Goal: Information Seeking & Learning: Learn about a topic

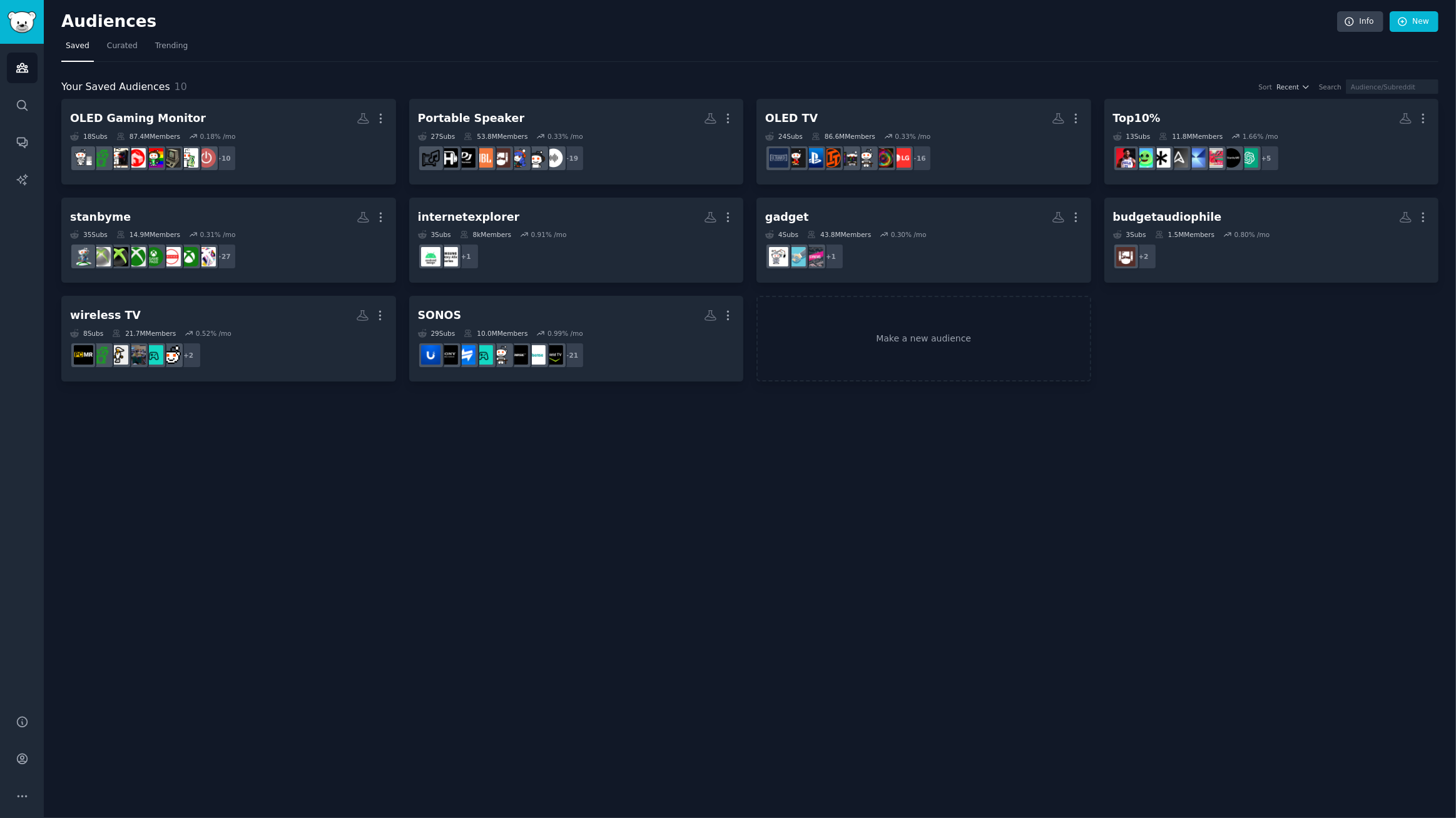
click at [279, 43] on nav "Saved Curated Trending" at bounding box center [750, 48] width 1377 height 25
click at [352, 35] on div "Audiences Info New" at bounding box center [750, 24] width 1377 height 25
click at [385, 38] on nav "Saved Curated Trending" at bounding box center [750, 48] width 1377 height 25
click at [932, 464] on div "Audiences Info New Saved Curated Trending Your Saved Audiences 10 Sort Recent S…" at bounding box center [751, 409] width 1413 height 818
click at [847, 476] on div "Audiences Info New Saved Curated Trending Your Saved Audiences 10 Sort Recent S…" at bounding box center [751, 409] width 1413 height 818
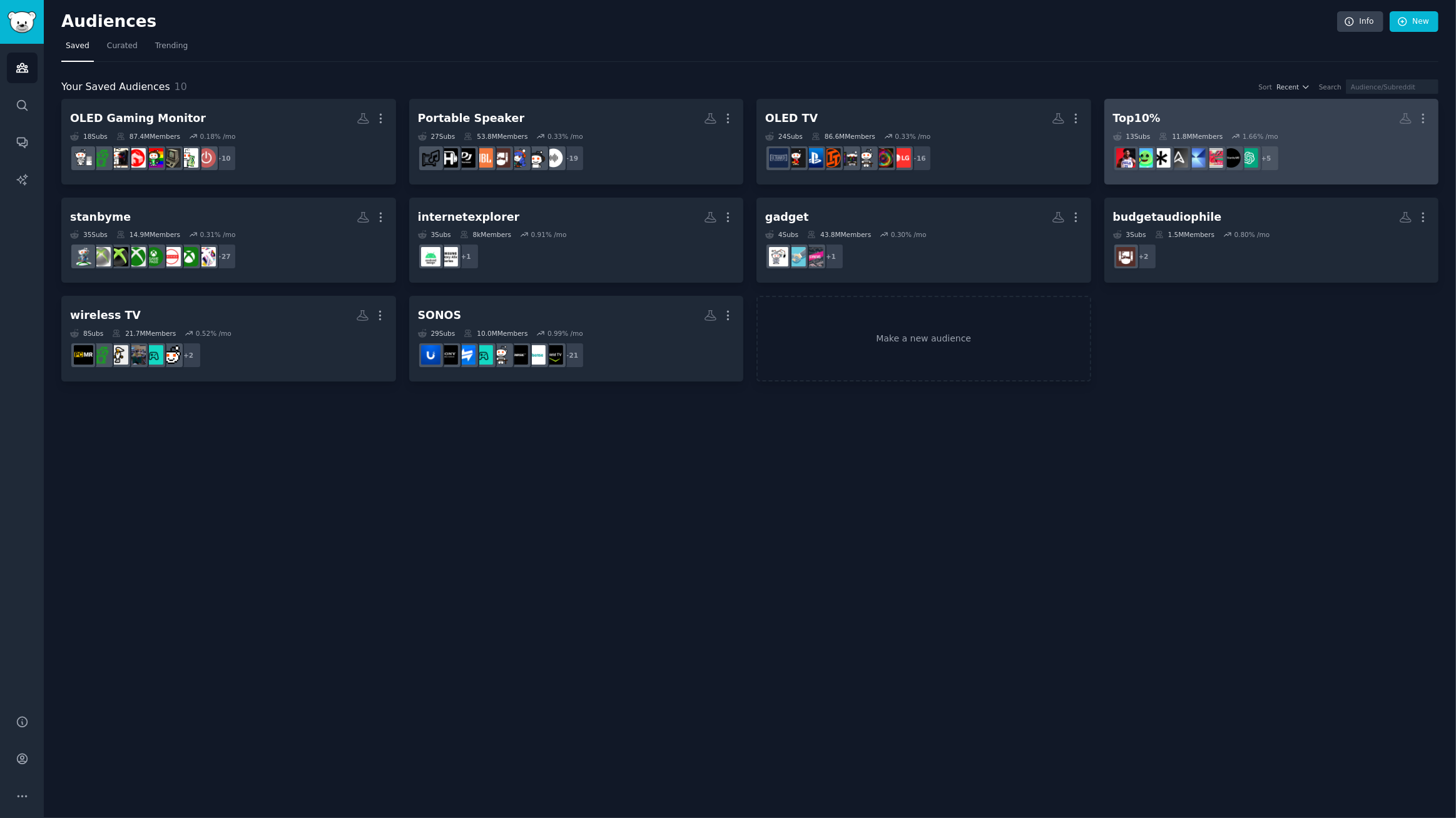
click at [1228, 110] on h2 "Top10% More" at bounding box center [1272, 119] width 318 height 22
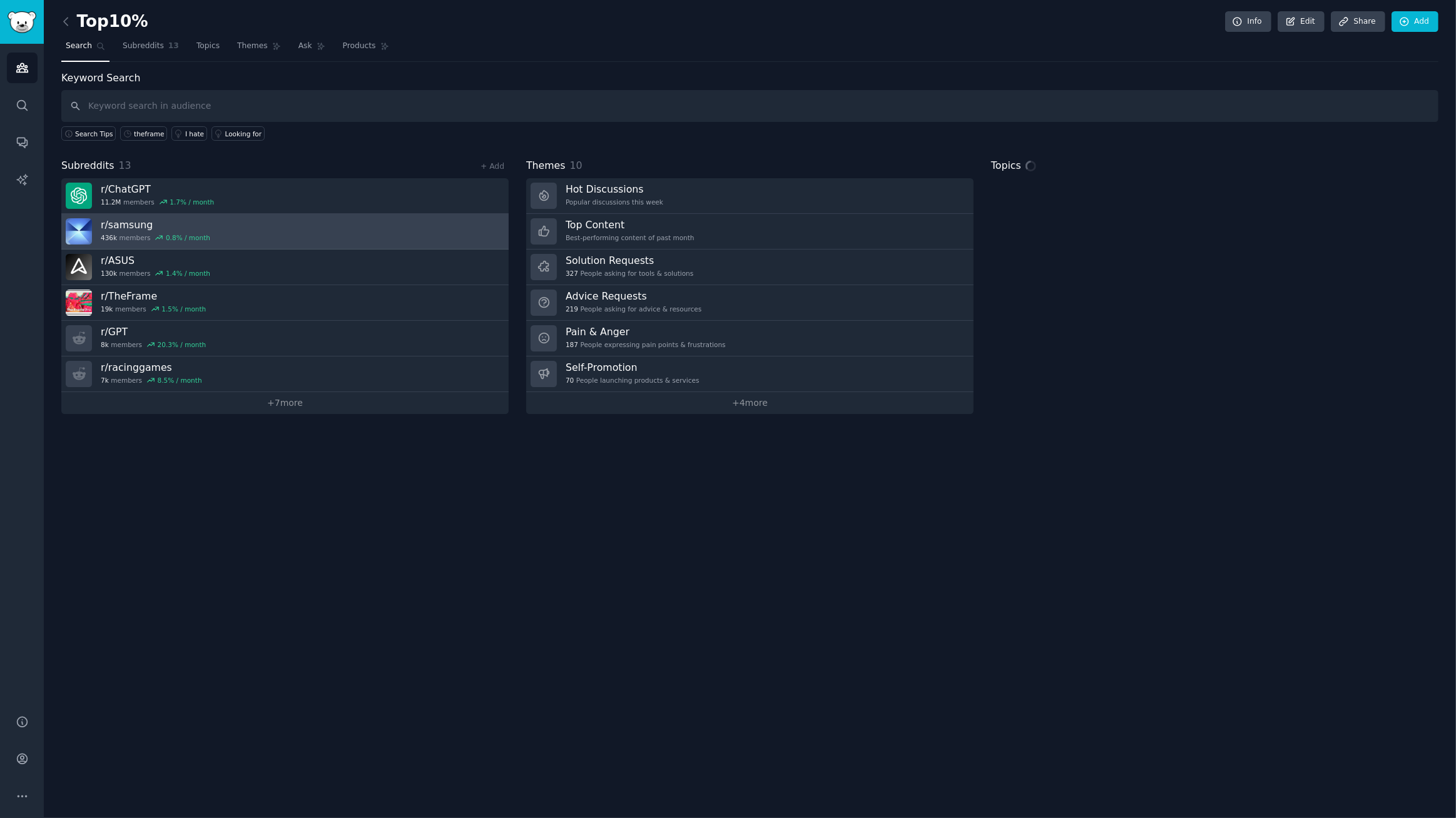
click at [118, 222] on h3 "r/ samsung" at bounding box center [156, 225] width 110 height 13
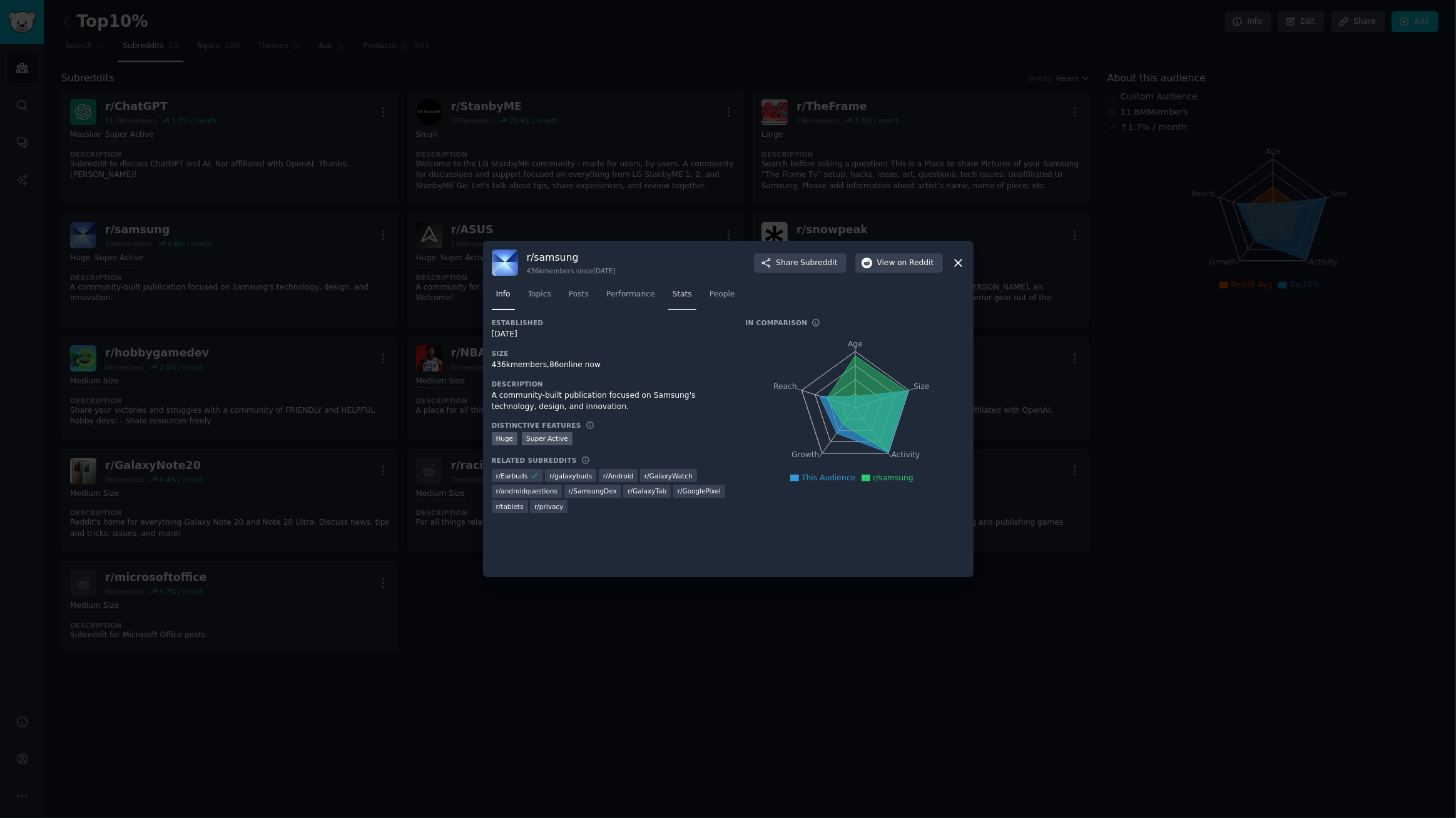
click at [673, 298] on span "Stats" at bounding box center [683, 294] width 20 height 11
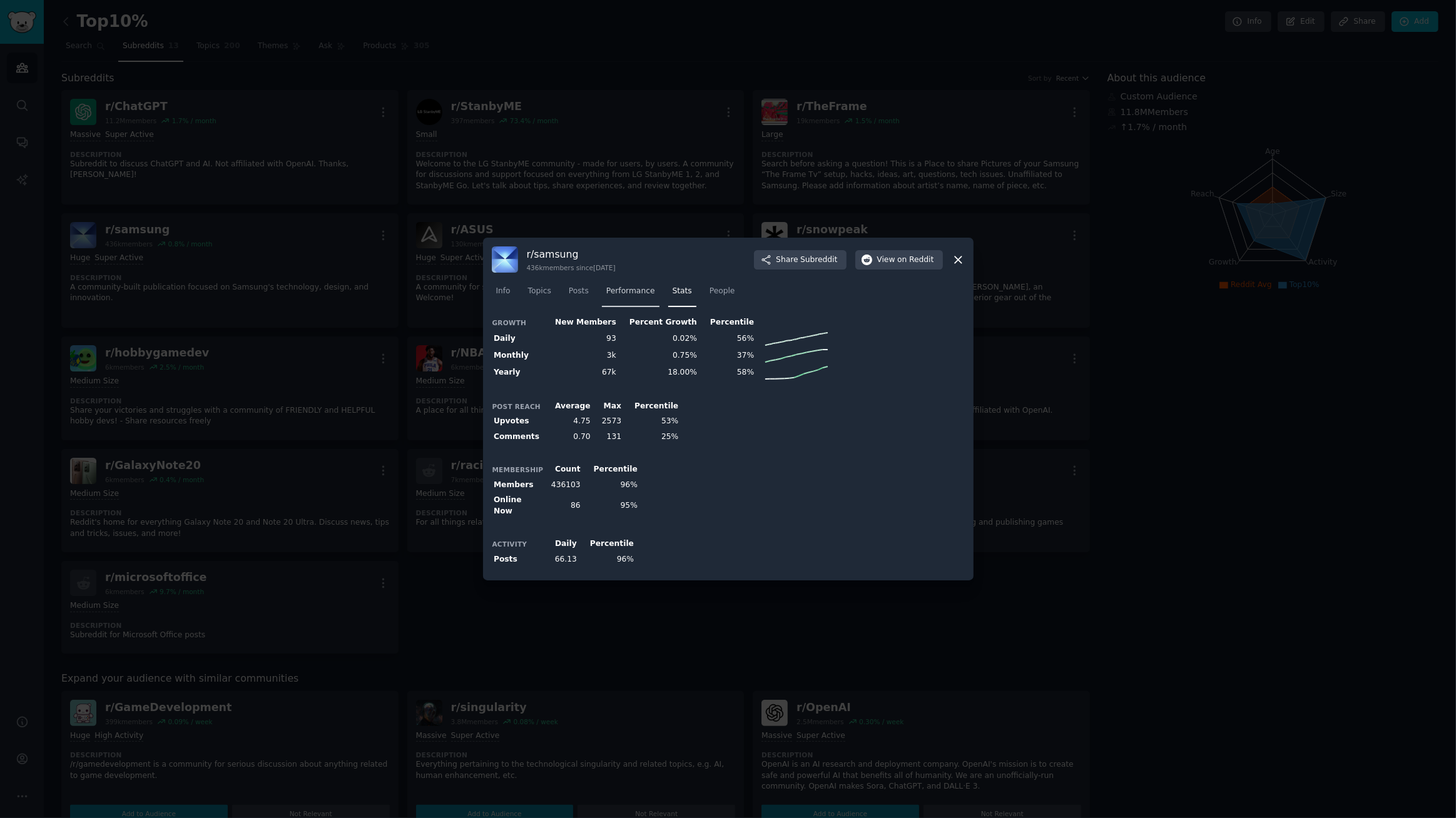
click at [631, 297] on span "Performance" at bounding box center [631, 291] width 49 height 11
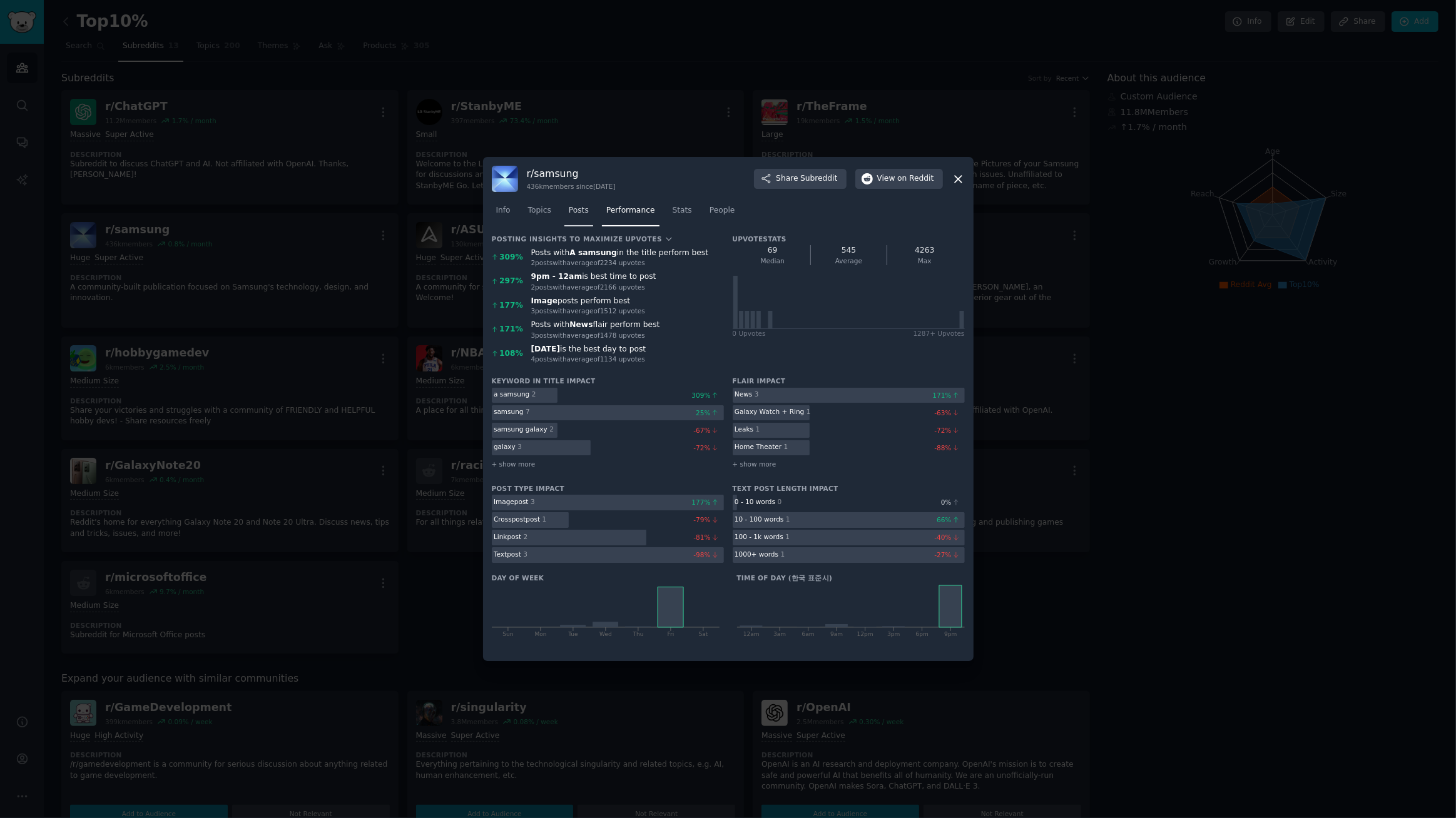
click at [579, 213] on span "Posts" at bounding box center [579, 211] width 20 height 11
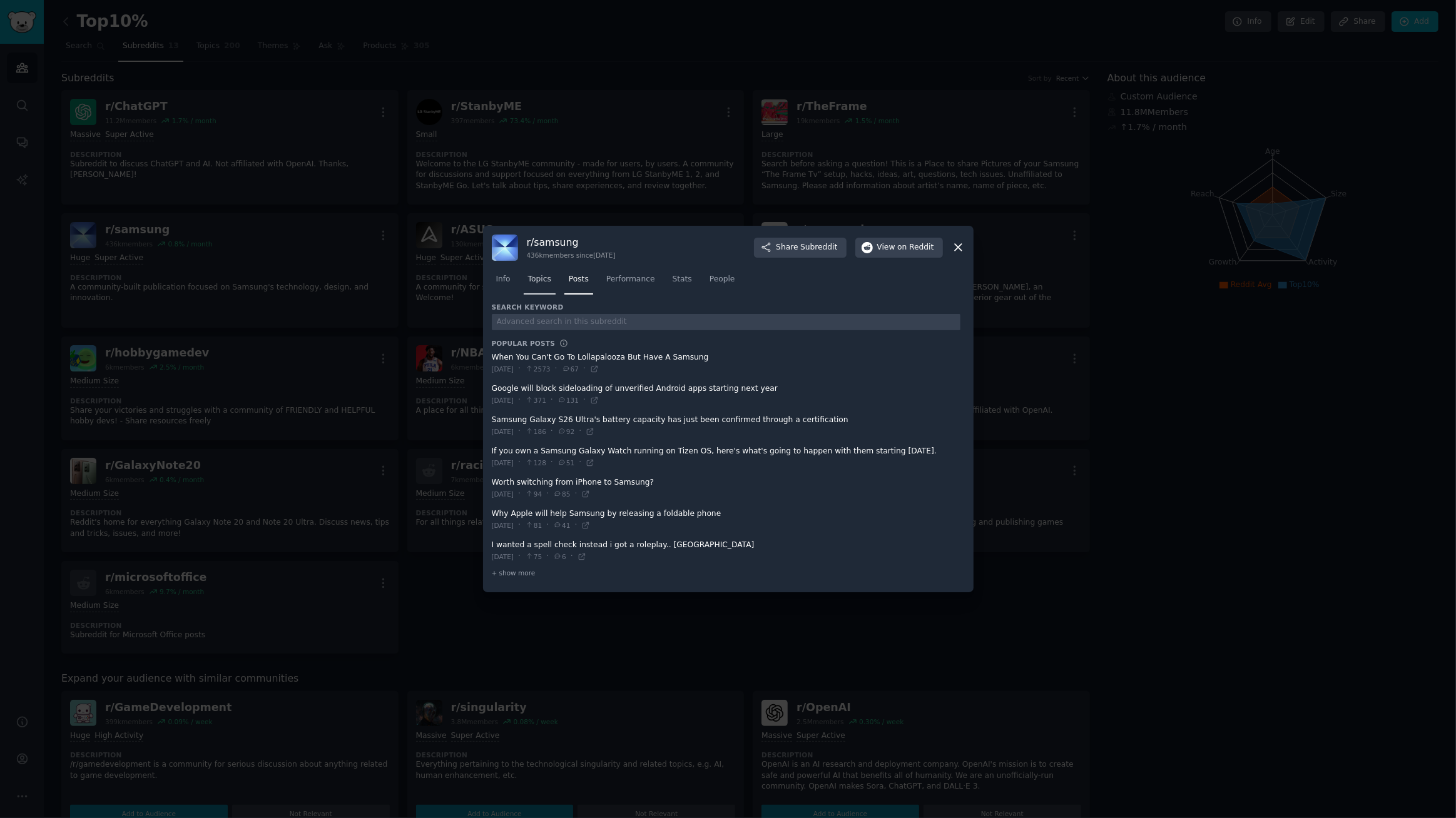
click at [538, 280] on span "Topics" at bounding box center [539, 280] width 23 height 11
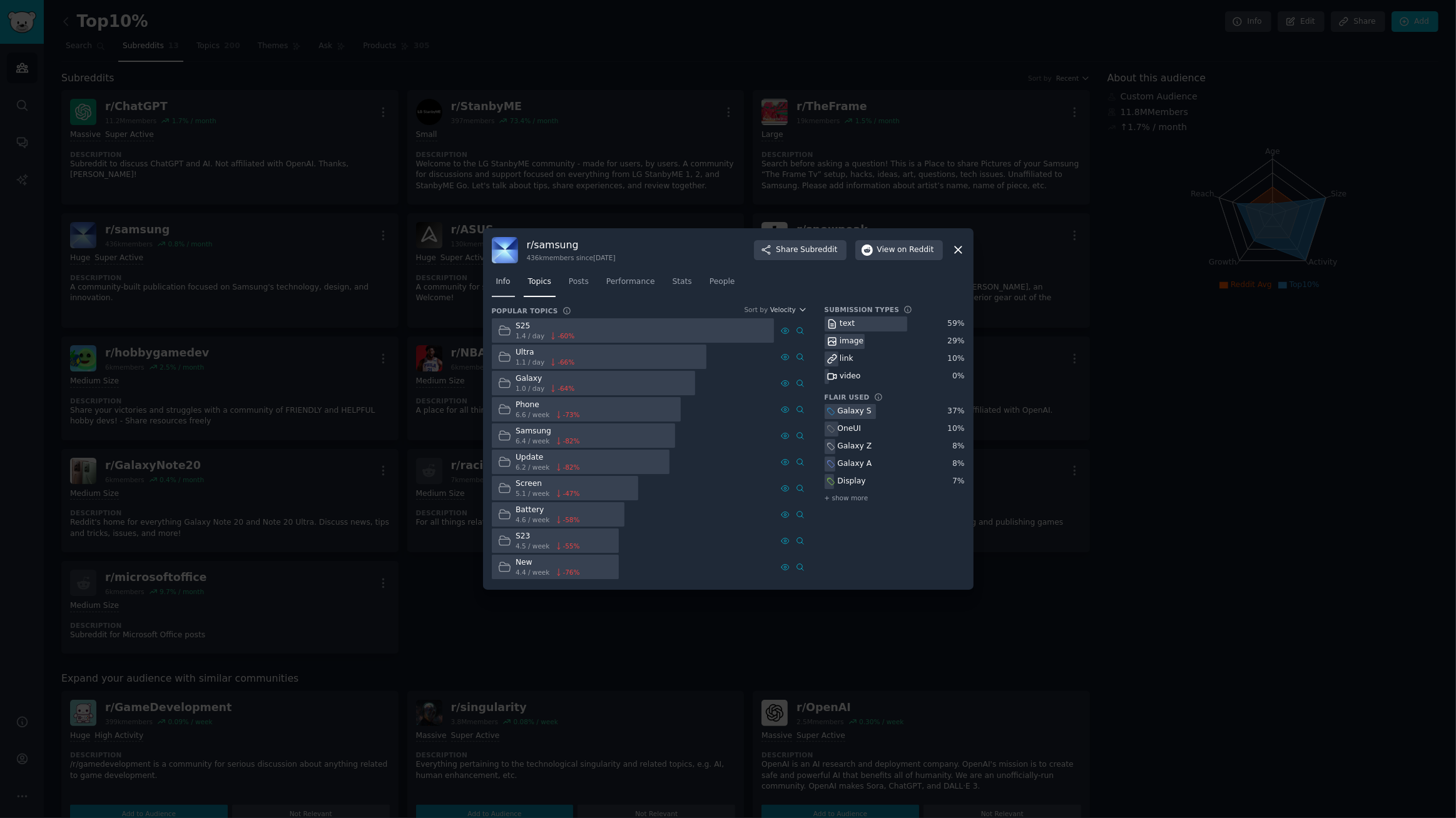
click at [501, 291] on link "Info" at bounding box center [503, 285] width 23 height 25
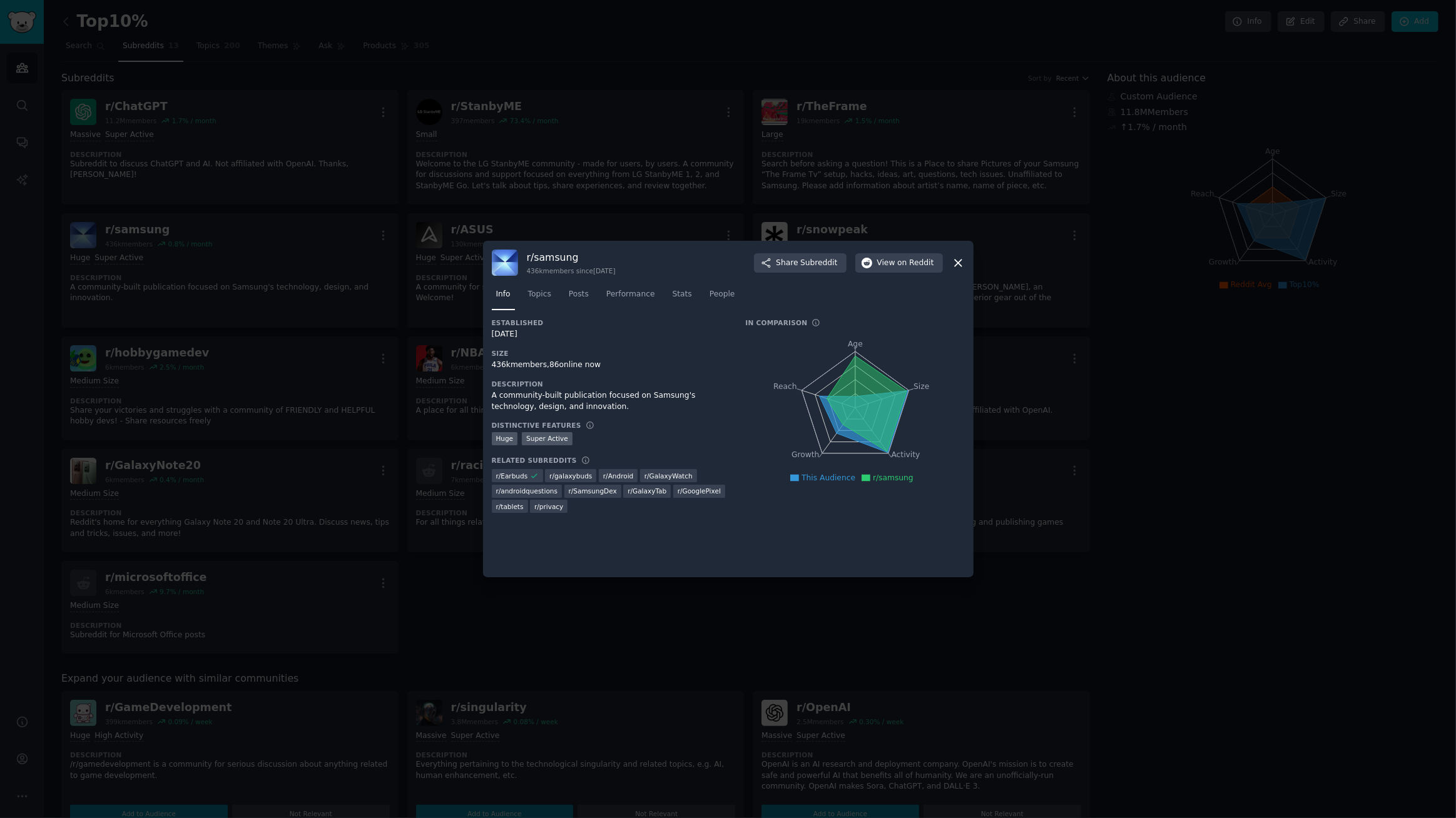
click at [958, 264] on icon at bounding box center [958, 263] width 13 height 13
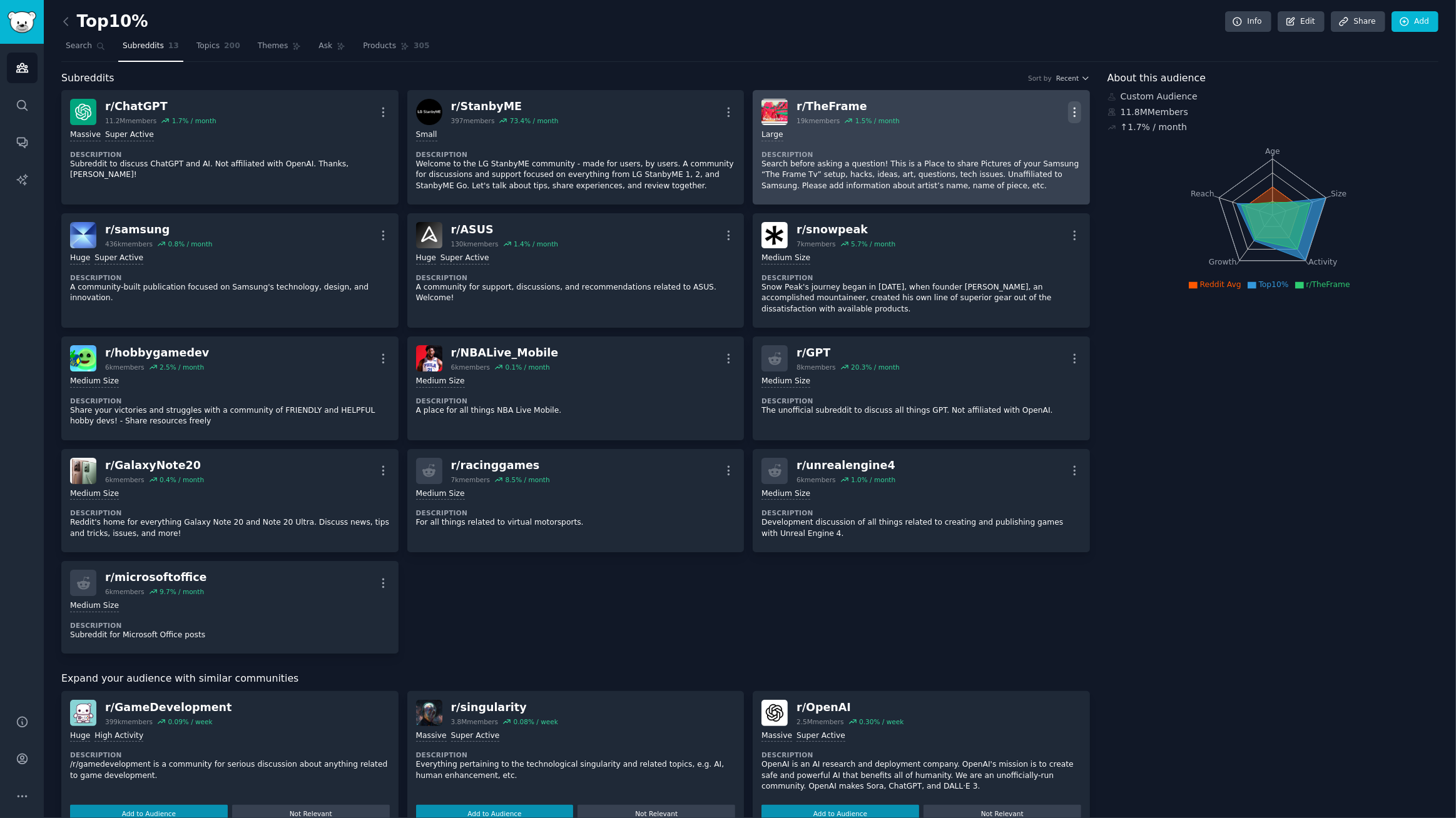
click at [1070, 108] on icon "button" at bounding box center [1075, 112] width 13 height 13
click at [1016, 115] on p "View" at bounding box center [1021, 117] width 20 height 13
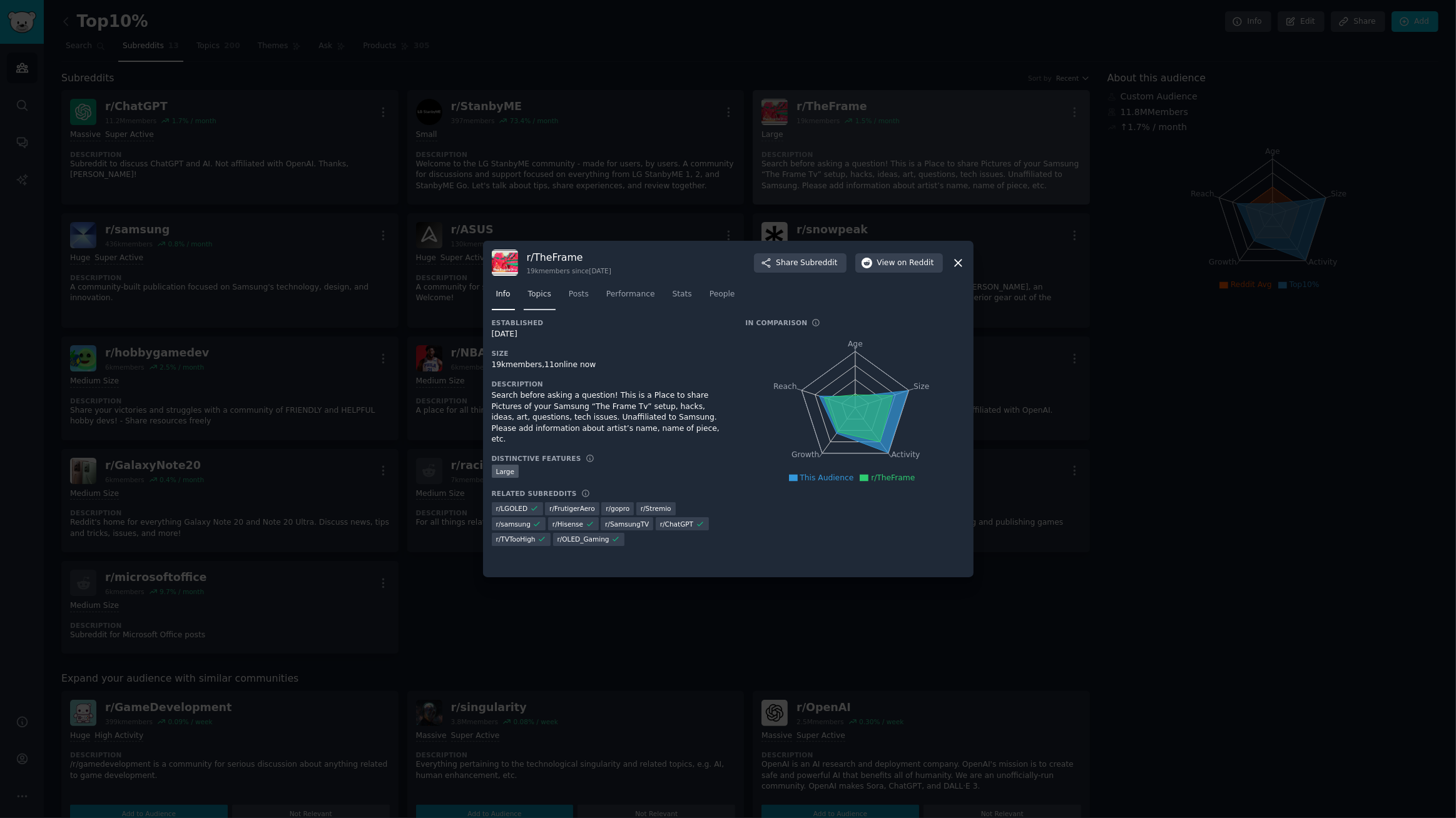
click at [539, 294] on span "Topics" at bounding box center [539, 294] width 23 height 11
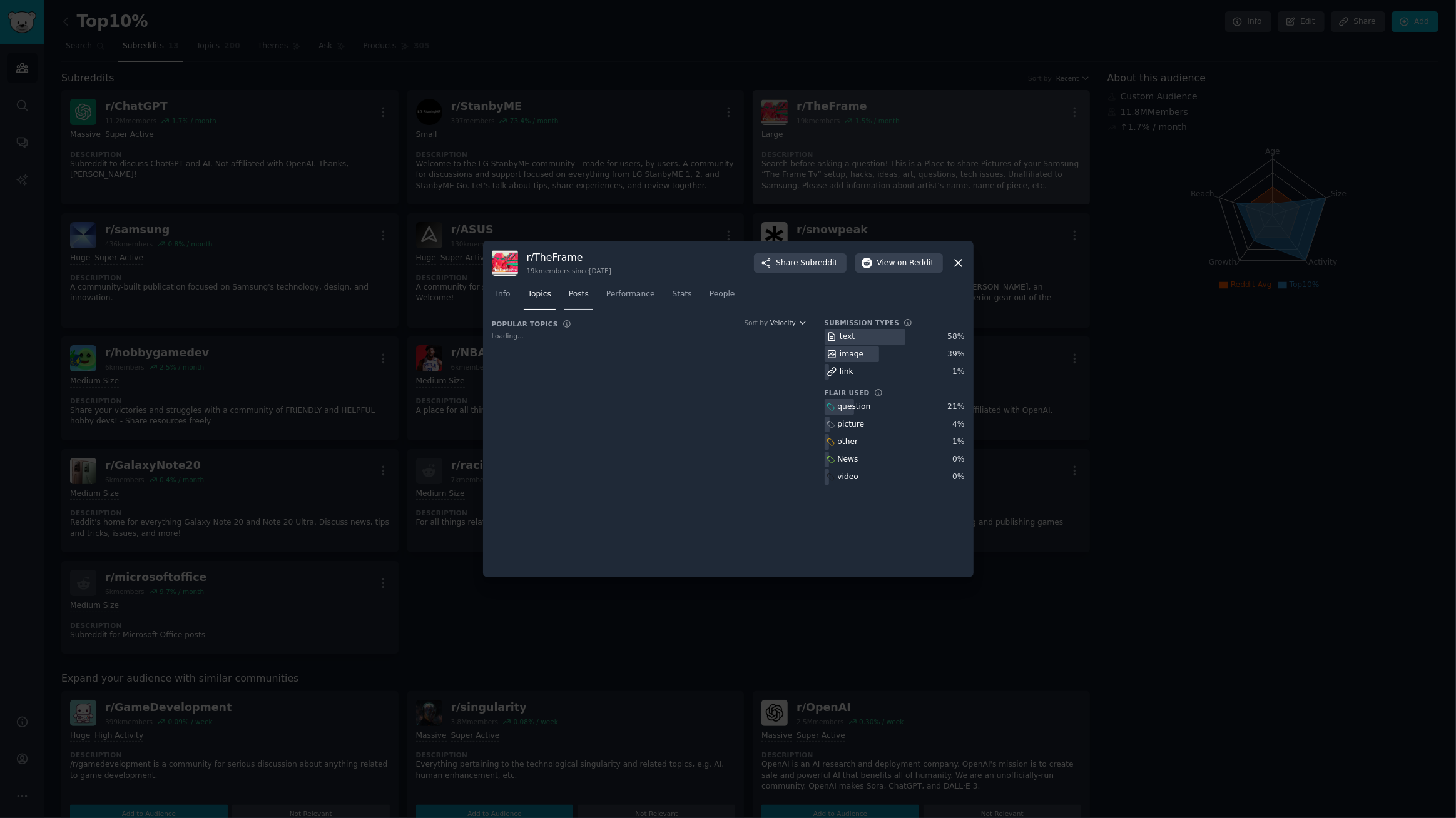
click at [577, 291] on span "Posts" at bounding box center [579, 294] width 20 height 11
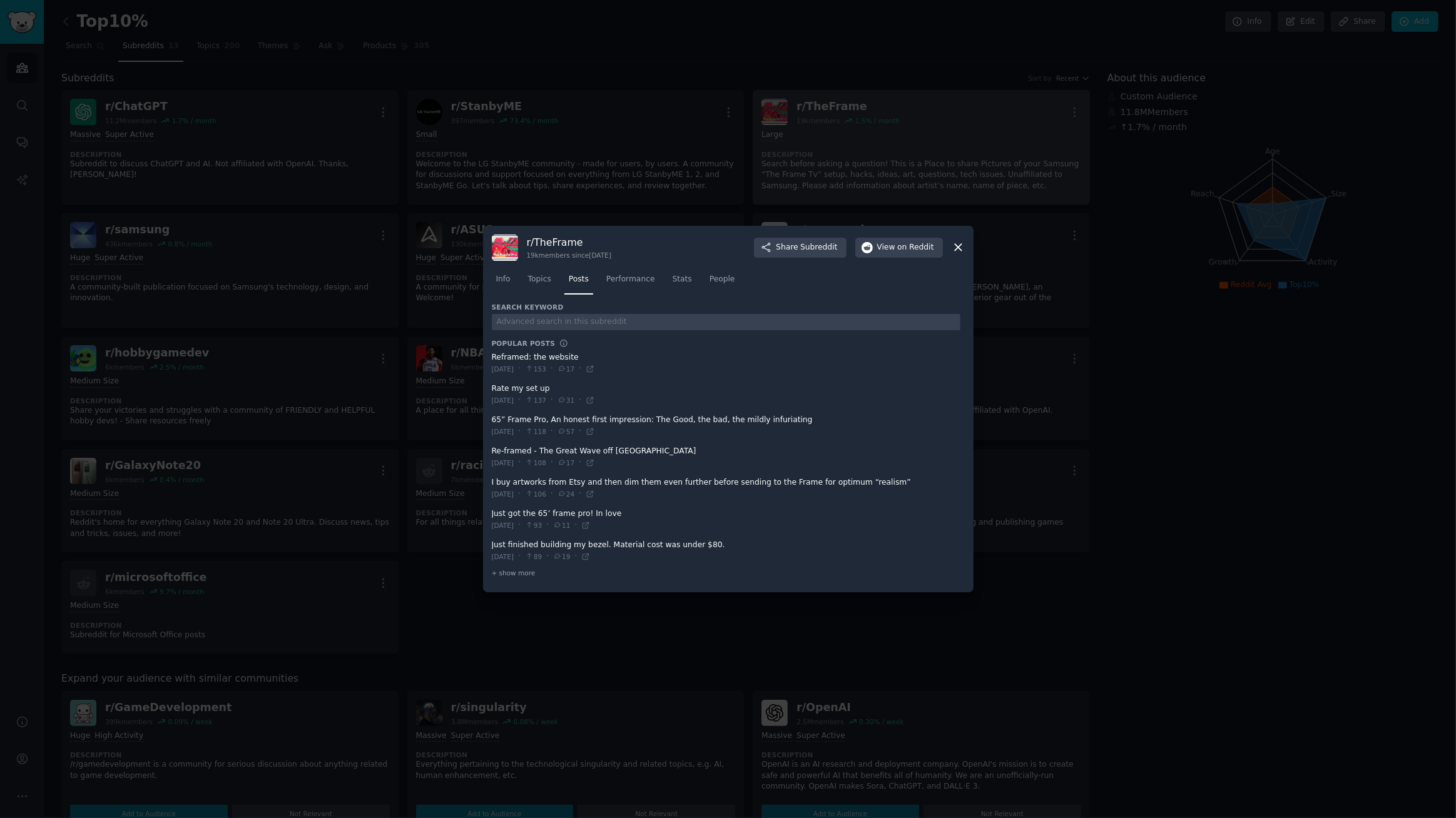
click at [623, 296] on div "Info Topics Posts Performance Stats People" at bounding box center [728, 282] width 473 height 43
click at [632, 284] on span "Performance" at bounding box center [631, 280] width 49 height 11
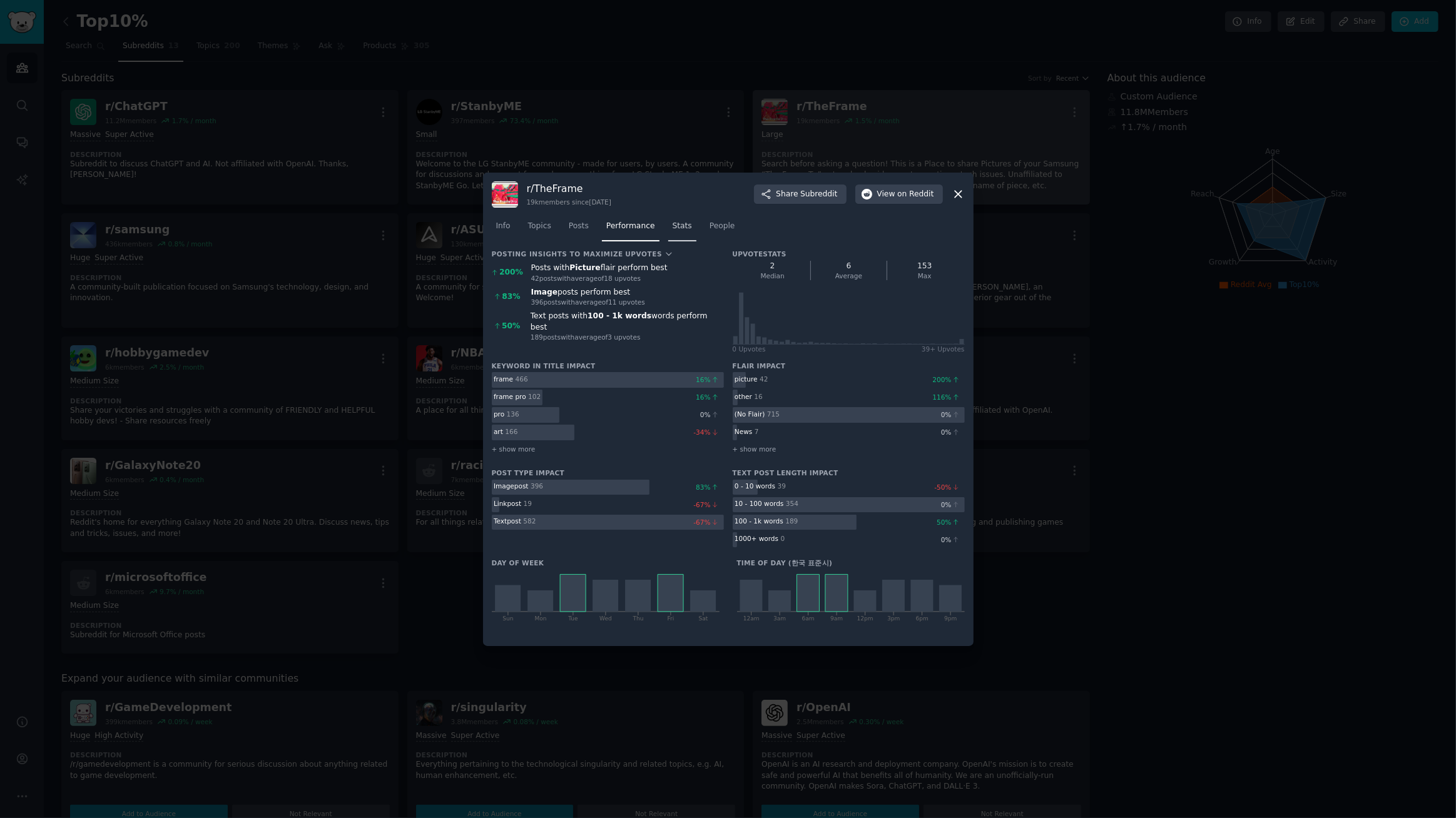
click at [673, 230] on span "Stats" at bounding box center [683, 227] width 20 height 11
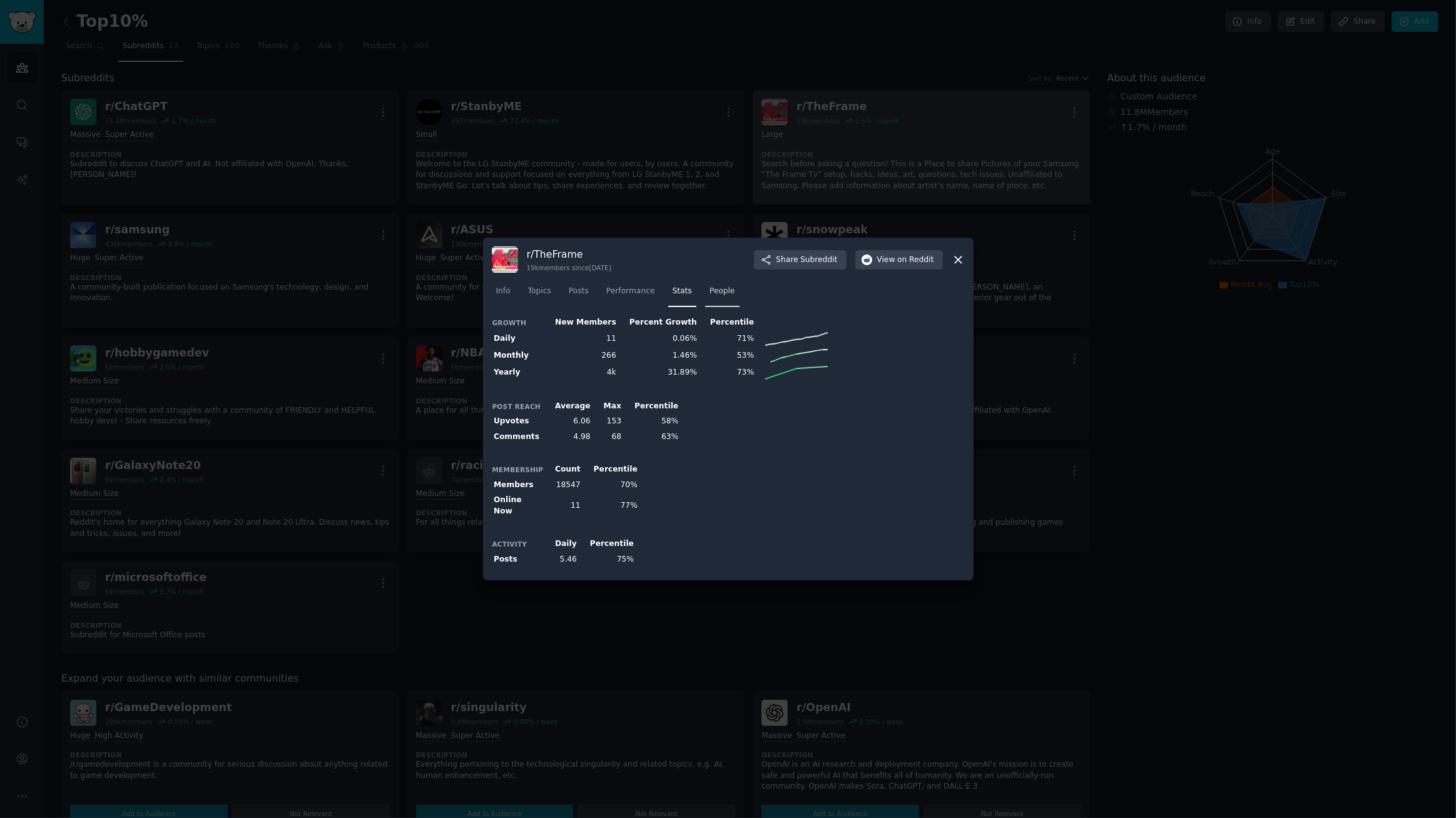
click at [714, 295] on span "People" at bounding box center [722, 291] width 25 height 11
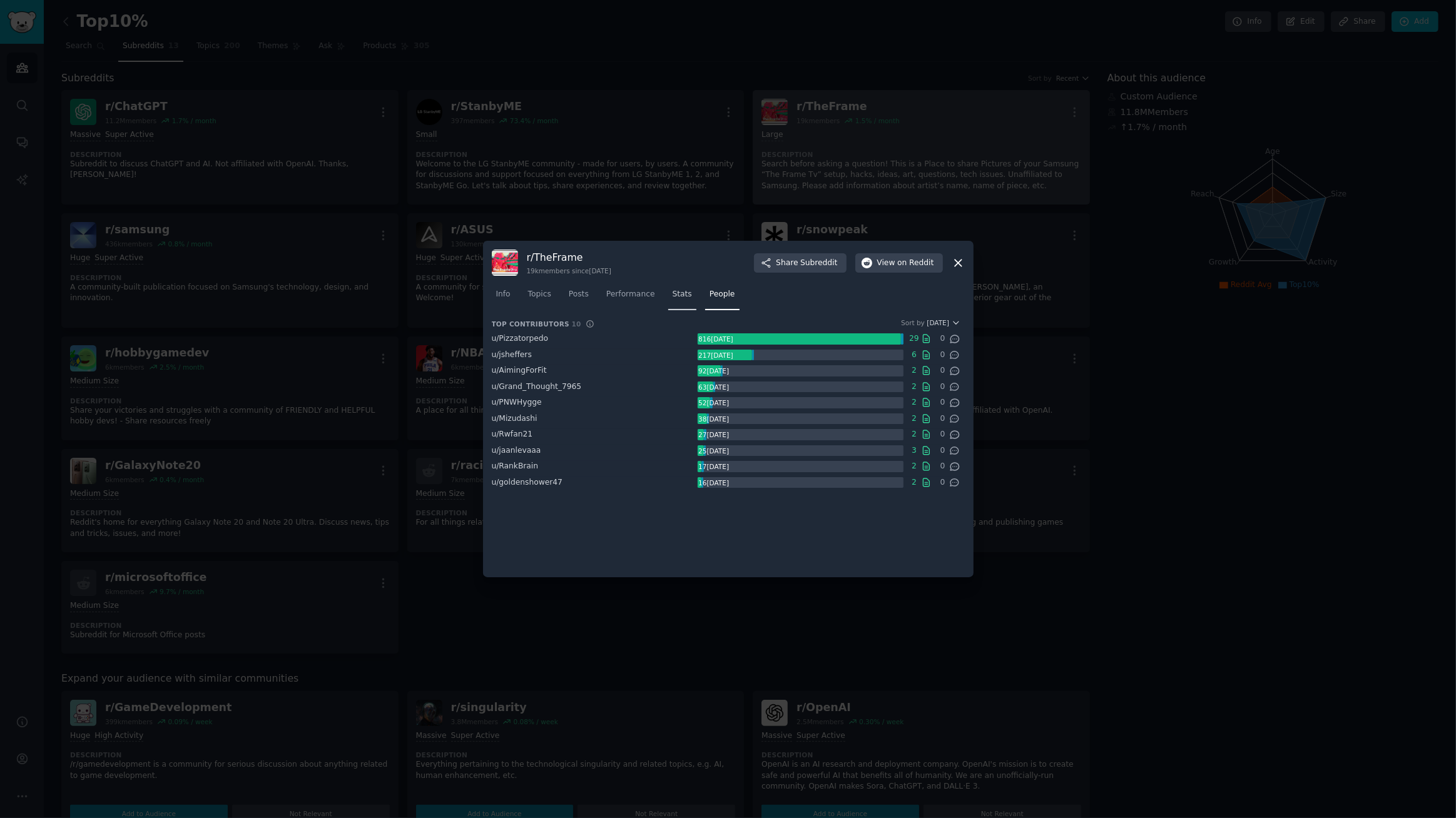
click at [675, 296] on span "Stats" at bounding box center [683, 294] width 20 height 11
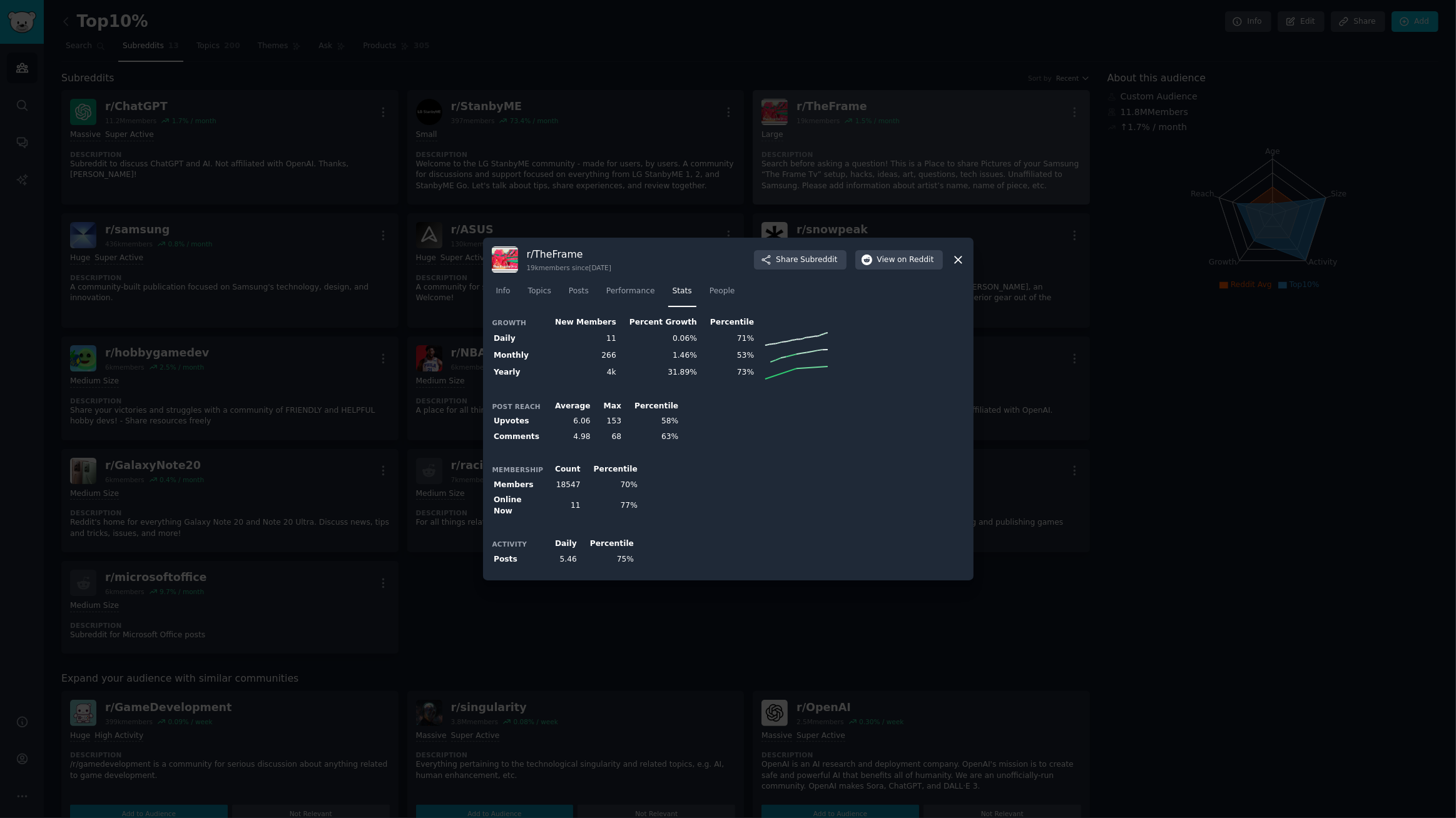
click at [958, 263] on icon at bounding box center [958, 259] width 7 height 7
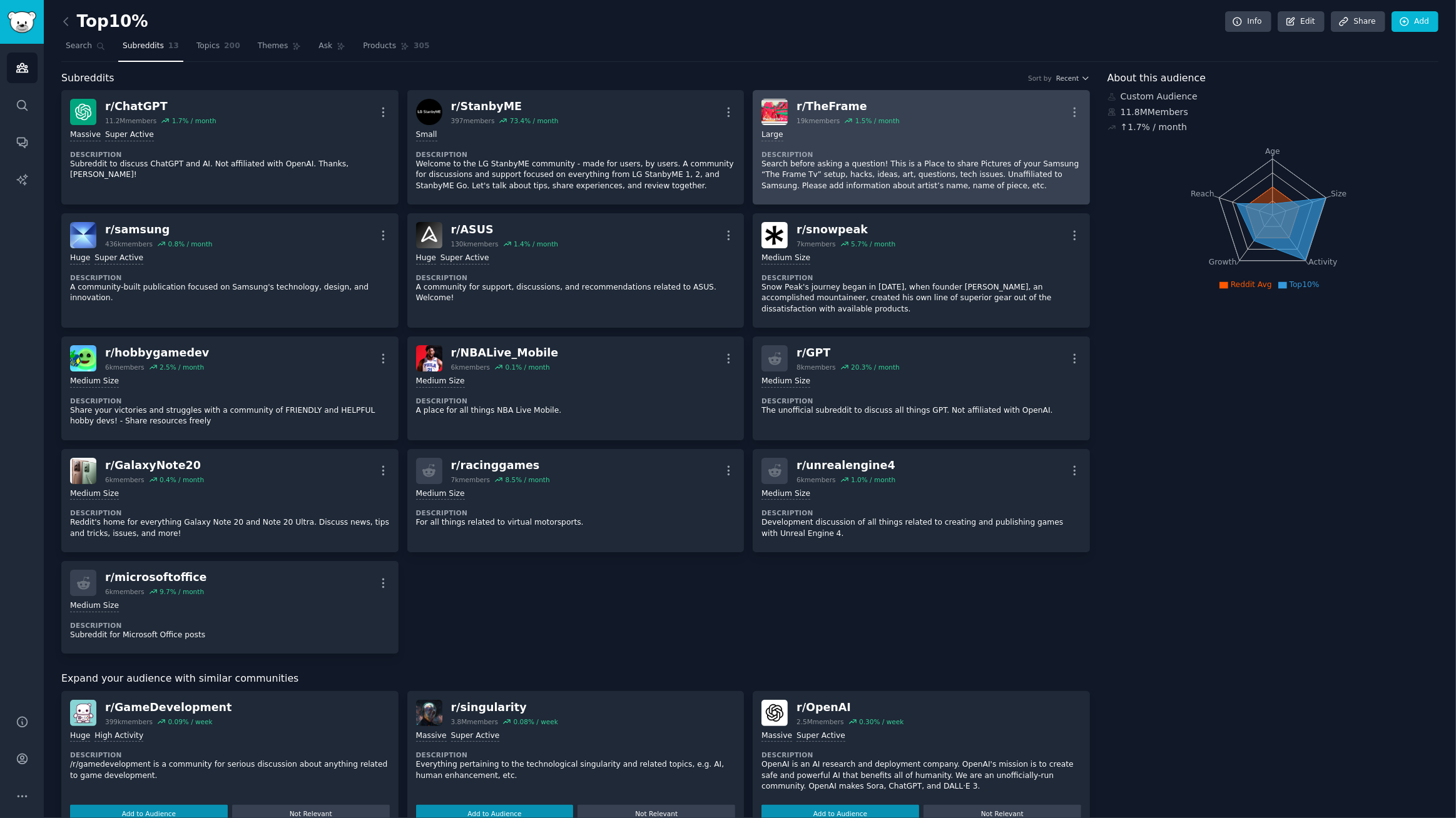
click at [1206, 420] on div "About this audience Custom Audience 11.8M Members ↑ 1.7 % / month Age Size Acti…" at bounding box center [1273, 674] width 331 height 1207
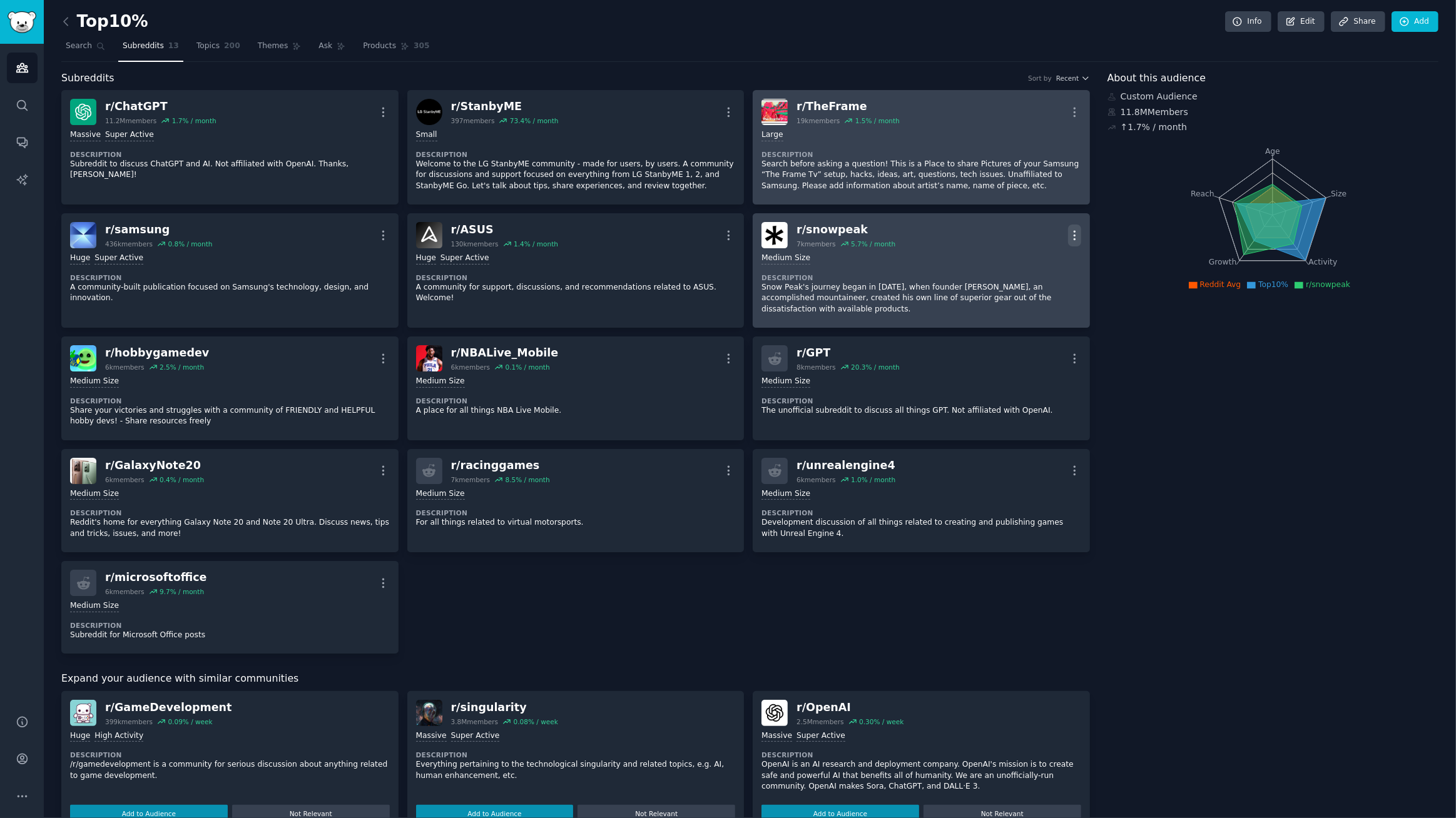
click at [1070, 231] on icon "button" at bounding box center [1075, 236] width 13 height 13
click at [1019, 238] on p "View" at bounding box center [1021, 240] width 20 height 13
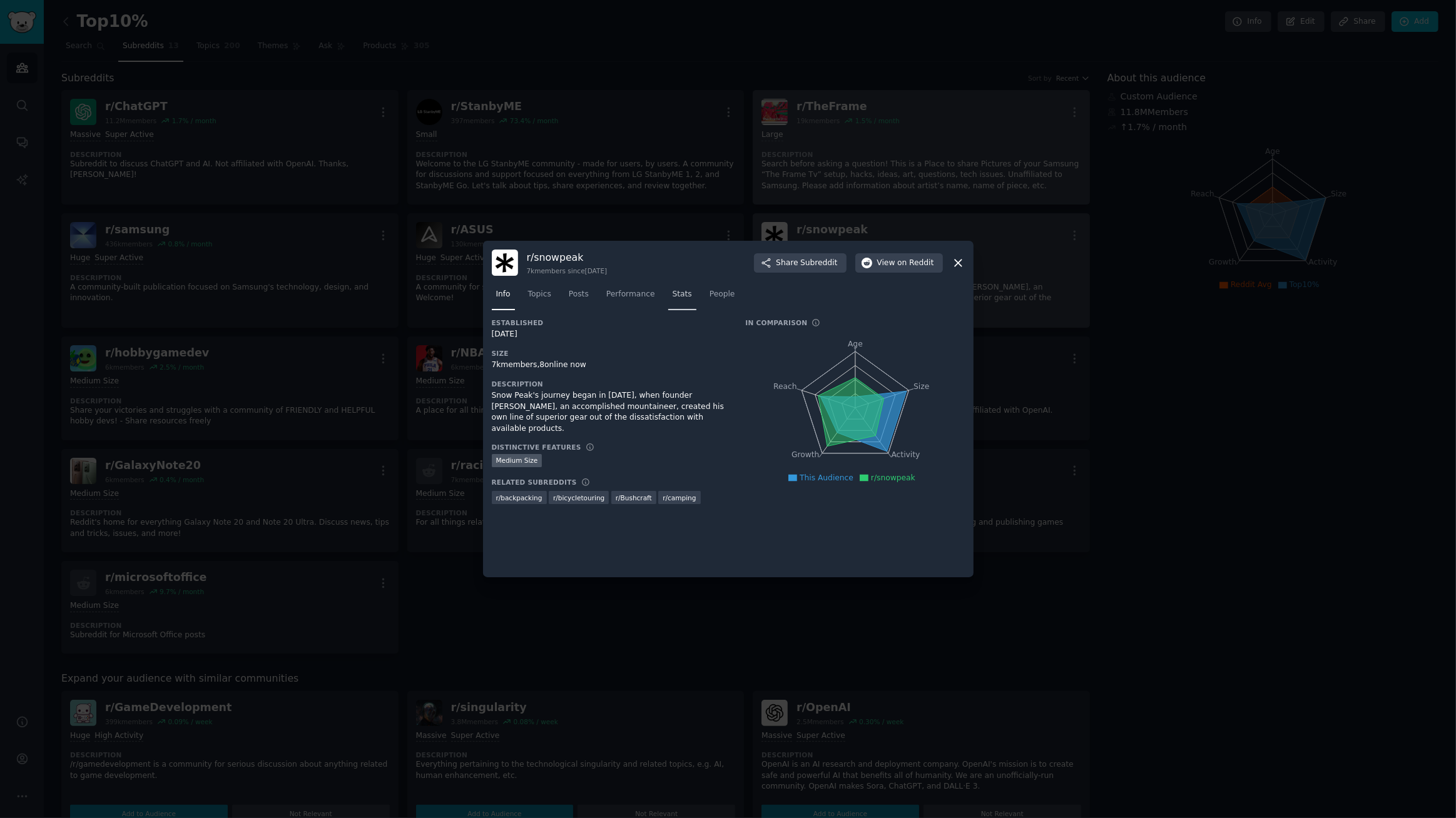
click at [673, 292] on span "Stats" at bounding box center [683, 294] width 20 height 11
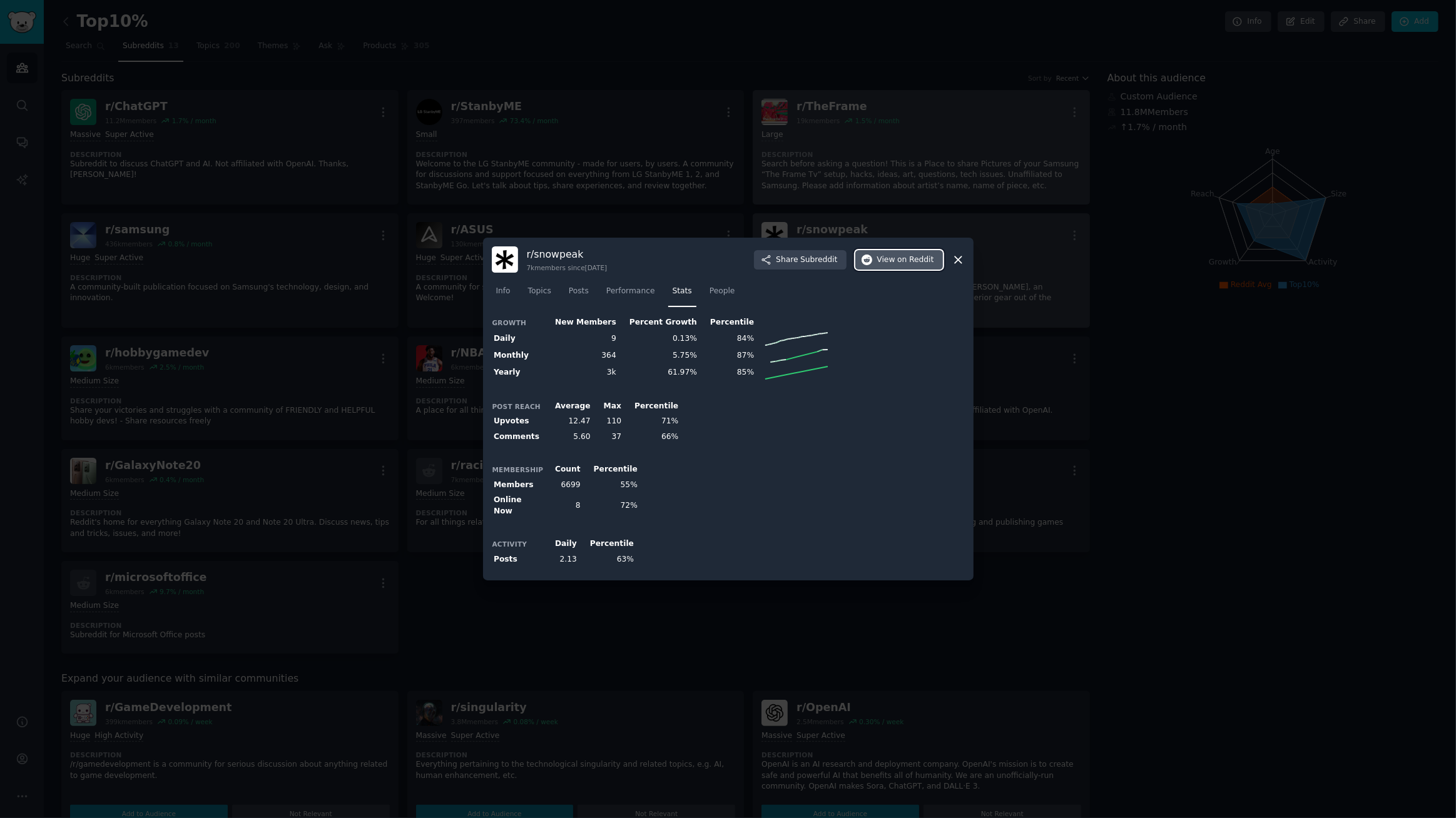
click at [901, 266] on span "on Reddit" at bounding box center [915, 260] width 36 height 11
